Goal: Check status: Check status

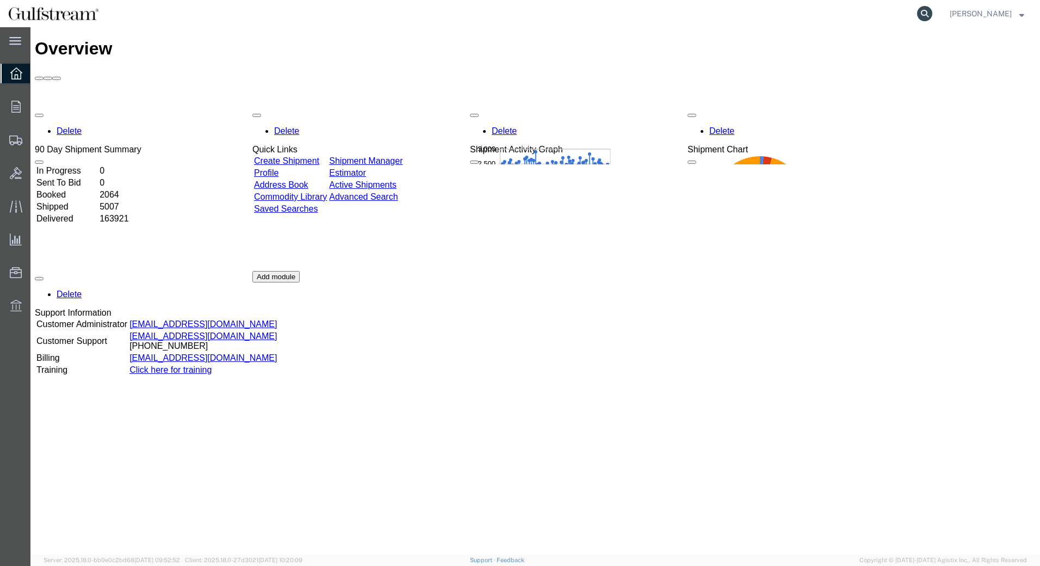
click at [932, 13] on icon at bounding box center [924, 13] width 15 height 15
click at [647, 9] on input "search" at bounding box center [751, 14] width 331 height 26
paste input "5011993932"
click at [932, 13] on icon at bounding box center [924, 13] width 15 height 15
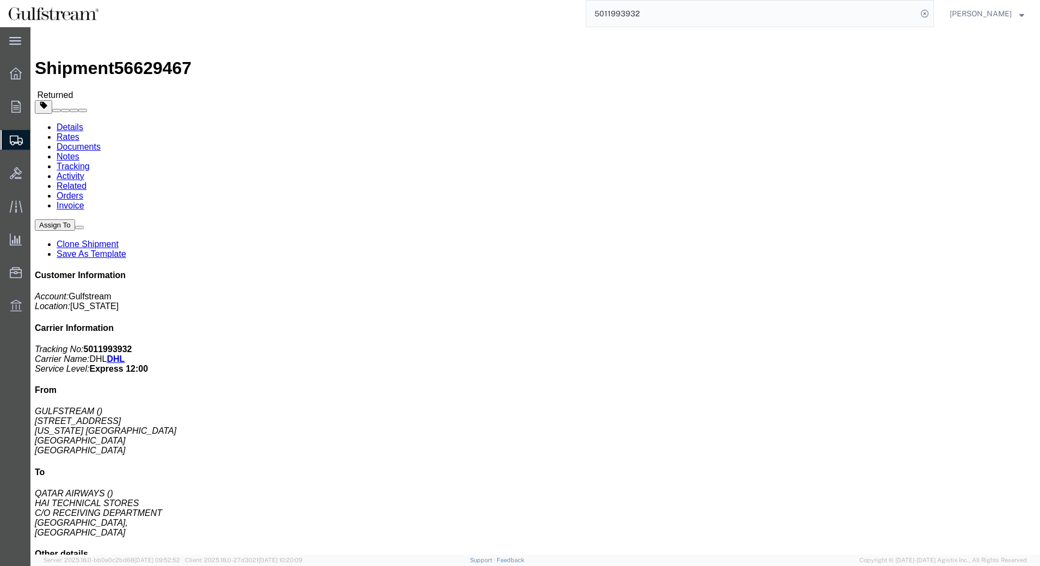
click at [680, 13] on input "5011993932" at bounding box center [751, 14] width 331 height 26
click at [608, 13] on input "5011993932" at bounding box center [751, 14] width 331 height 26
type input "RT5011993932"
click at [932, 12] on icon at bounding box center [924, 13] width 15 height 15
